Goal: Task Accomplishment & Management: Complete application form

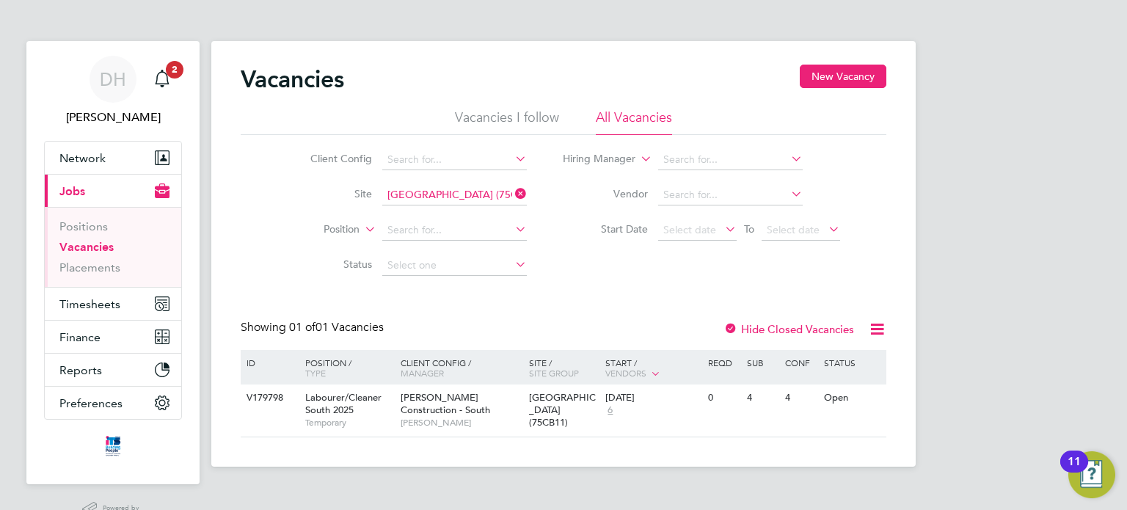
click at [405, 103] on div "Vacancies New Vacancy" at bounding box center [564, 87] width 646 height 44
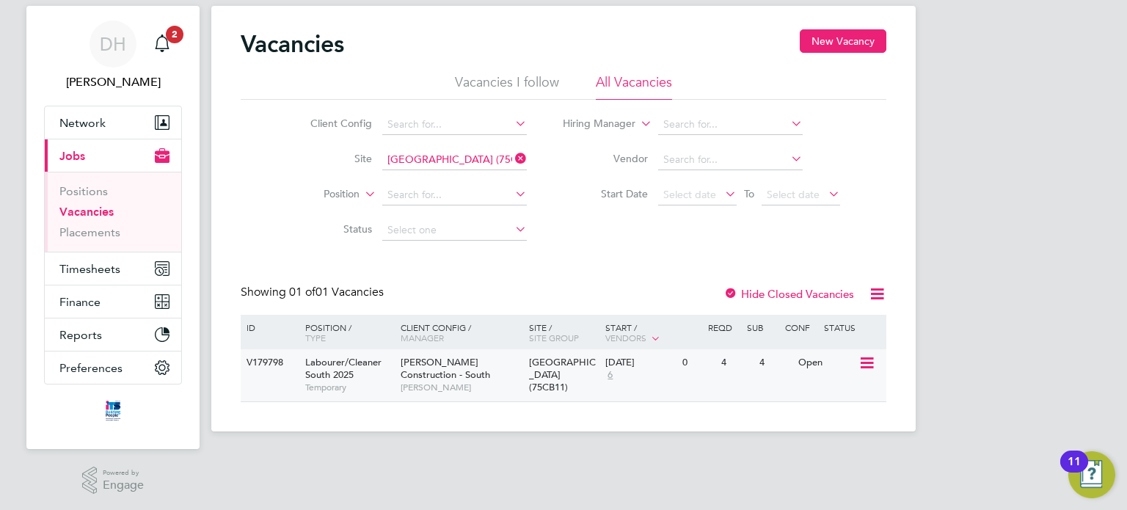
click at [863, 366] on icon at bounding box center [866, 364] width 15 height 18
click at [828, 393] on li "View Details" at bounding box center [832, 397] width 85 height 21
click at [447, 54] on div "Vacancies New Vacancy" at bounding box center [564, 51] width 646 height 44
click at [593, 35] on div "Vacancies New Vacancy" at bounding box center [564, 51] width 646 height 44
click at [705, 50] on div "Vacancies New Vacancy" at bounding box center [564, 51] width 646 height 44
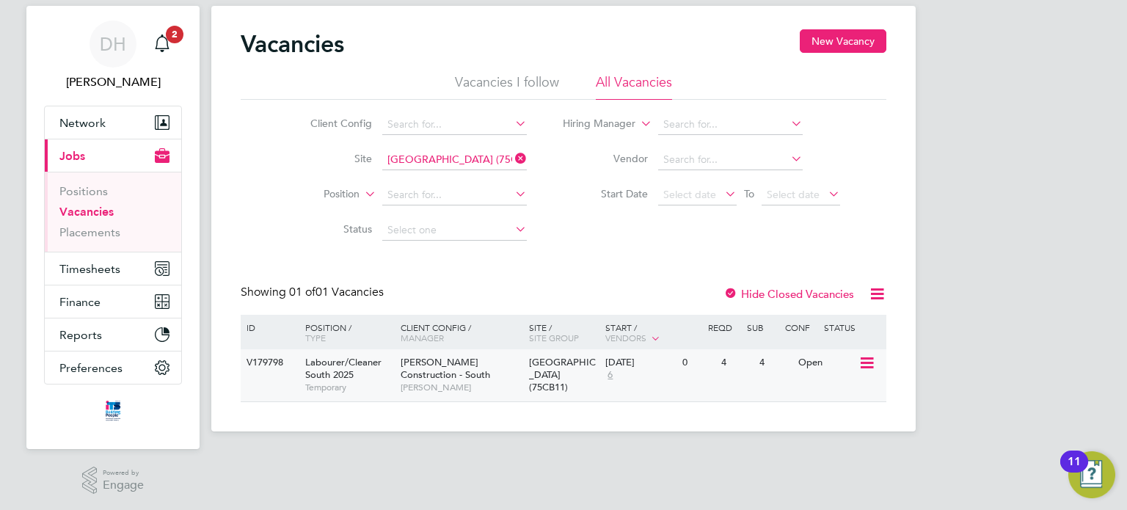
click at [862, 365] on icon at bounding box center [866, 364] width 15 height 18
click at [844, 388] on li "View Details" at bounding box center [832, 397] width 85 height 21
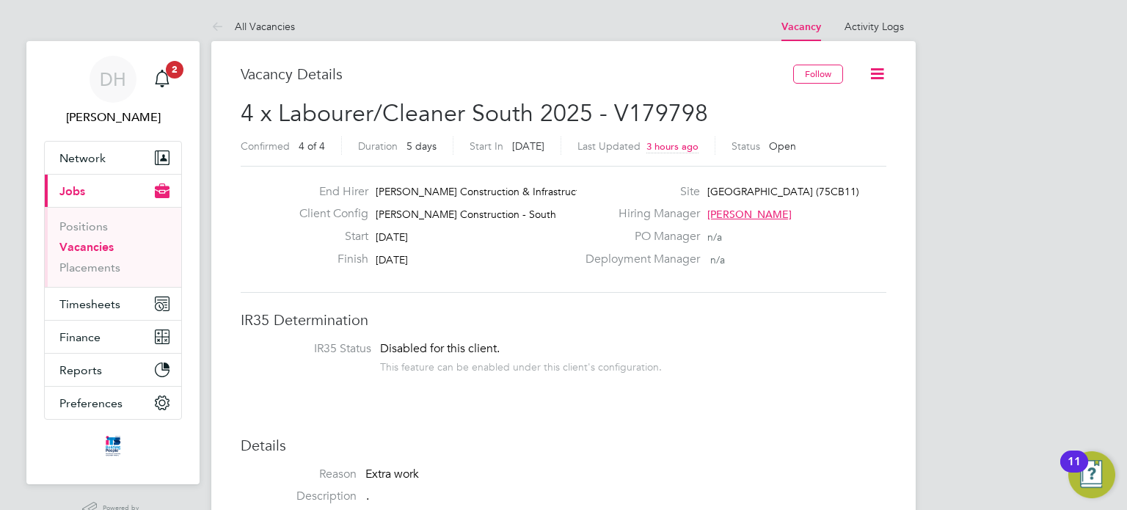
click at [384, 79] on h3 "Vacancy Details" at bounding box center [517, 74] width 553 height 19
click at [452, 84] on div "Vacancy Details" at bounding box center [517, 82] width 553 height 34
